Goal: Task Accomplishment & Management: Complete application form

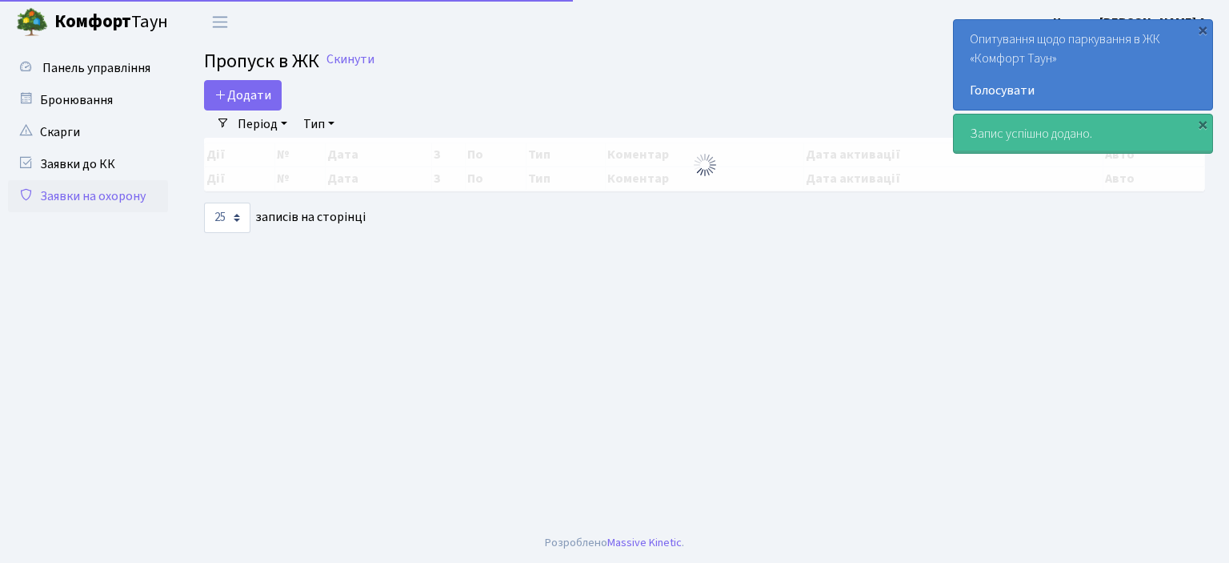
select select "25"
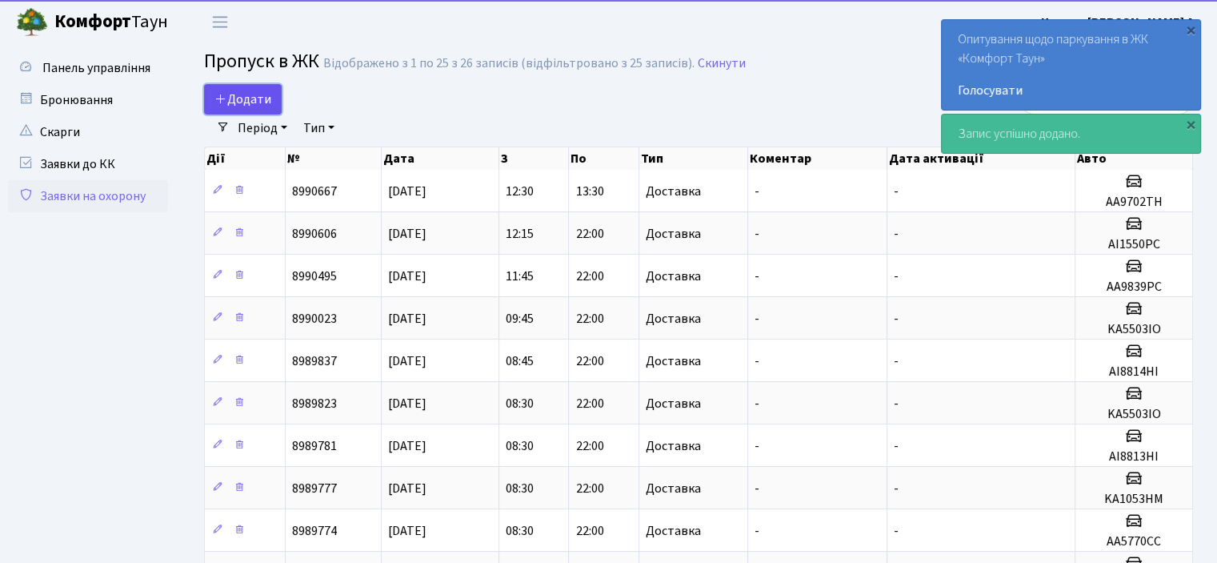
click at [246, 99] on span "Додати" at bounding box center [242, 99] width 57 height 18
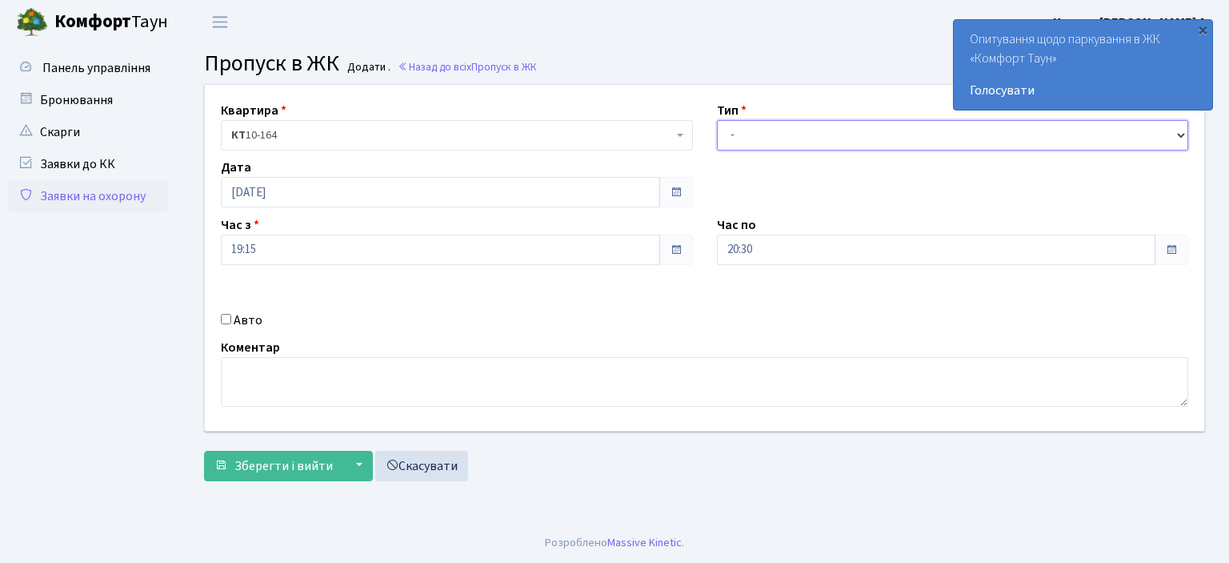
click at [1175, 134] on select "- Доставка Таксі Гості Сервіс" at bounding box center [953, 135] width 472 height 30
select select "3"
click at [717, 120] on select "- Доставка Таксі Гості Сервіс" at bounding box center [953, 135] width 472 height 30
click at [224, 319] on input "Авто" at bounding box center [226, 319] width 10 height 10
checkbox input "true"
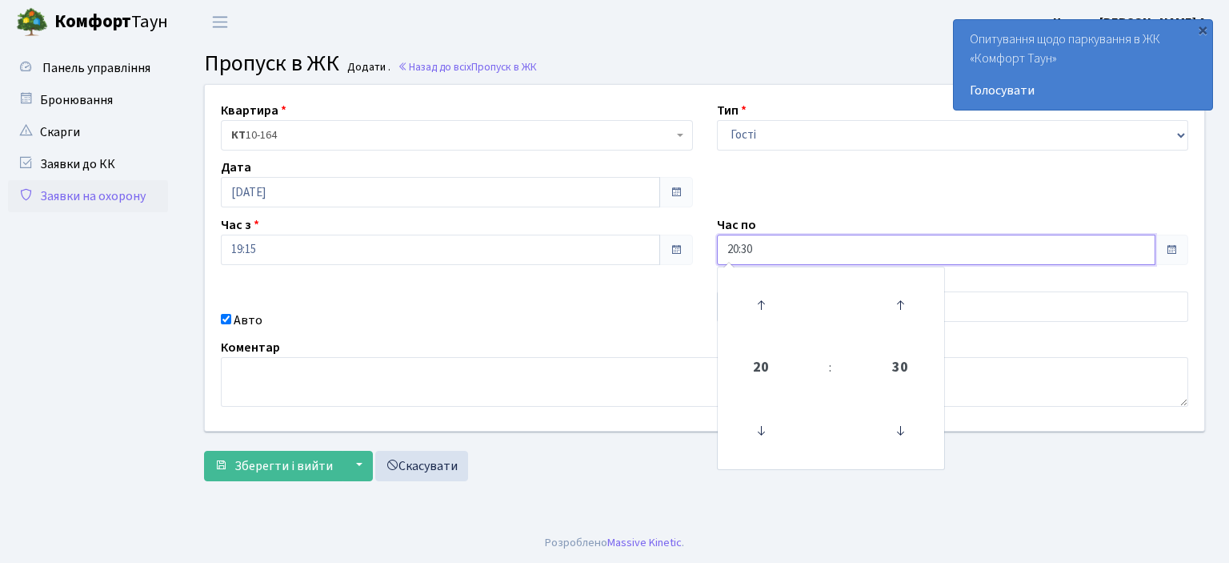
drag, startPoint x: 584, startPoint y: 260, endPoint x: 573, endPoint y: 248, distance: 16.4
click at [575, 254] on div "Квартира <b>КТ</b>&nbsp;&nbsp;&nbsp;&nbsp;10-164 КТ 10-164 Тип - Доставка Таксі…" at bounding box center [704, 258] width 1023 height 346
type input "22:00"
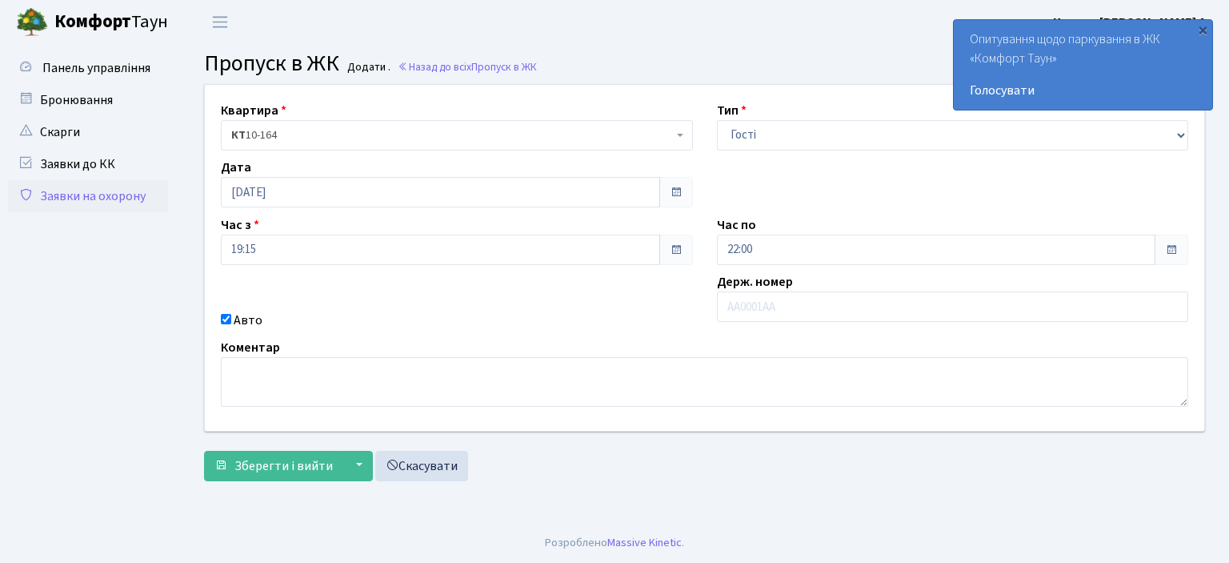
click at [486, 334] on div "Квартира <b>КТ</b>&nbsp;&nbsp;&nbsp;&nbsp;10-164 КТ 10-164 Тип - Доставка Таксі…" at bounding box center [704, 258] width 1023 height 346
click at [735, 302] on input "text" at bounding box center [953, 306] width 472 height 30
type input "AI0446ME"
click at [290, 473] on span "Зберегти і вийти" at bounding box center [283, 466] width 98 height 18
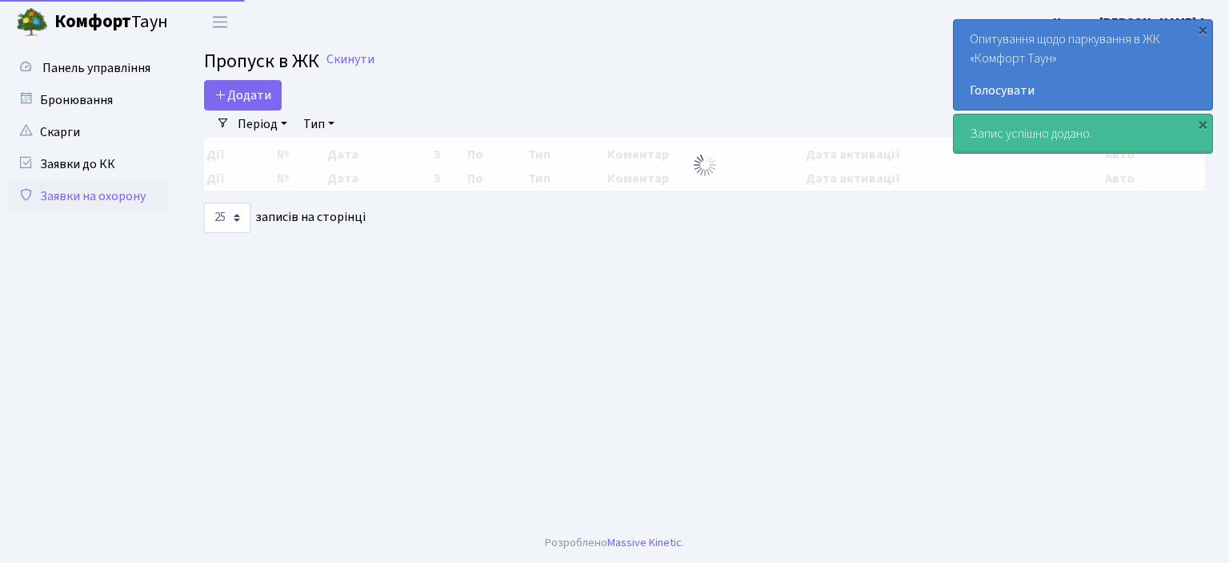
select select "25"
